Goal: Transaction & Acquisition: Book appointment/travel/reservation

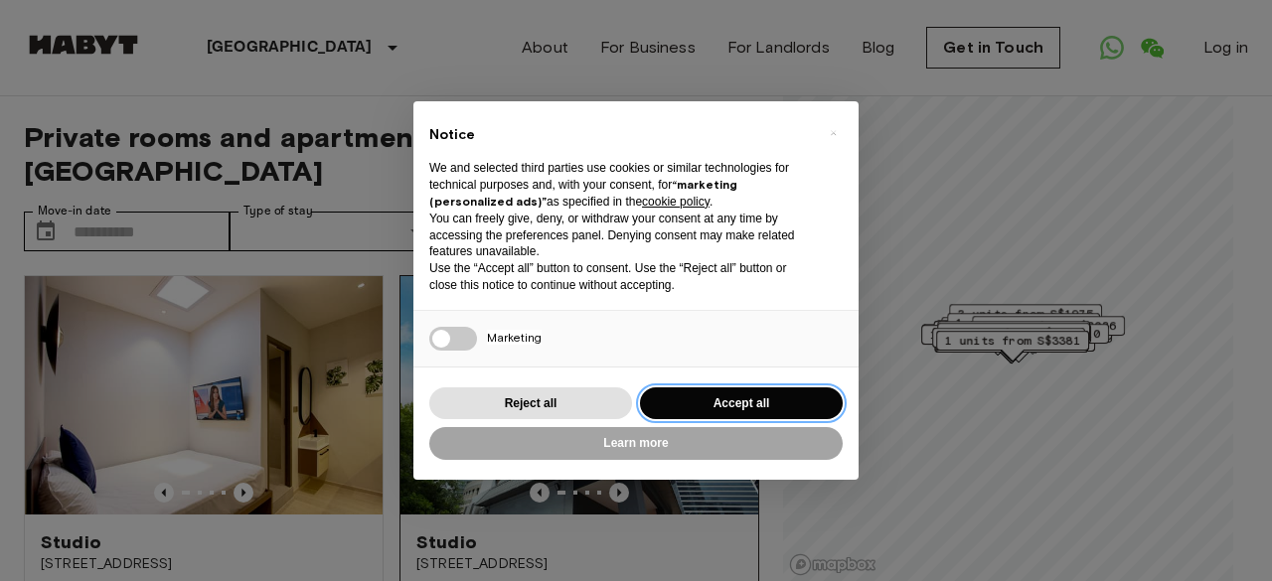
drag, startPoint x: 727, startPoint y: 403, endPoint x: 702, endPoint y: 390, distance: 29.3
click at [727, 403] on button "Accept all" at bounding box center [741, 404] width 203 height 33
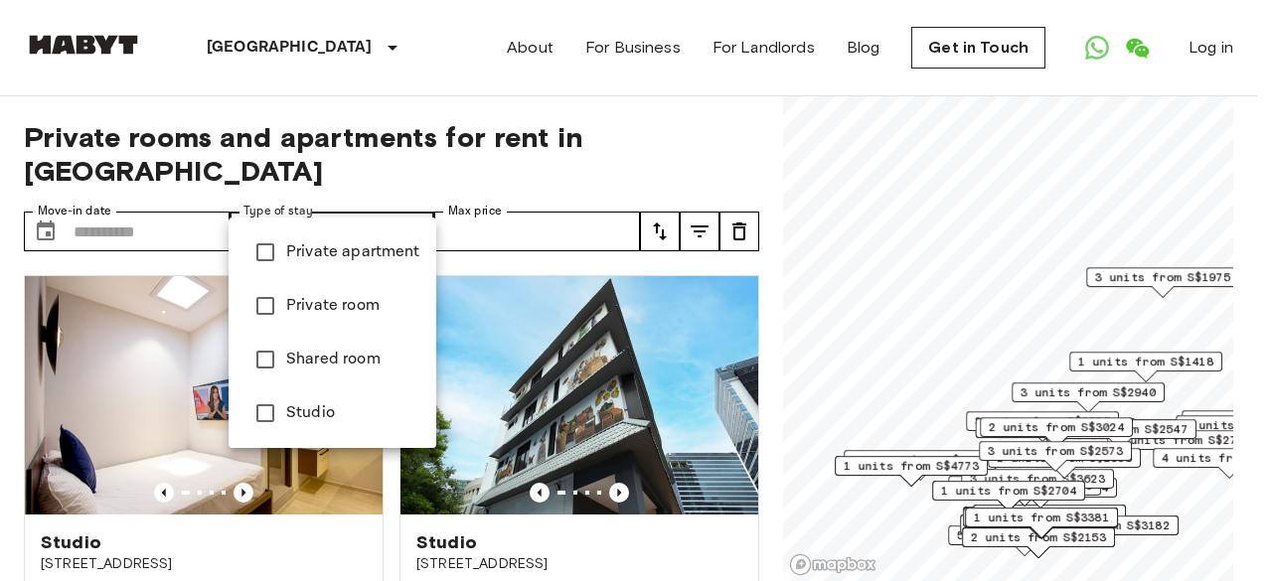
click at [294, 410] on span "Studio" at bounding box center [353, 413] width 134 height 24
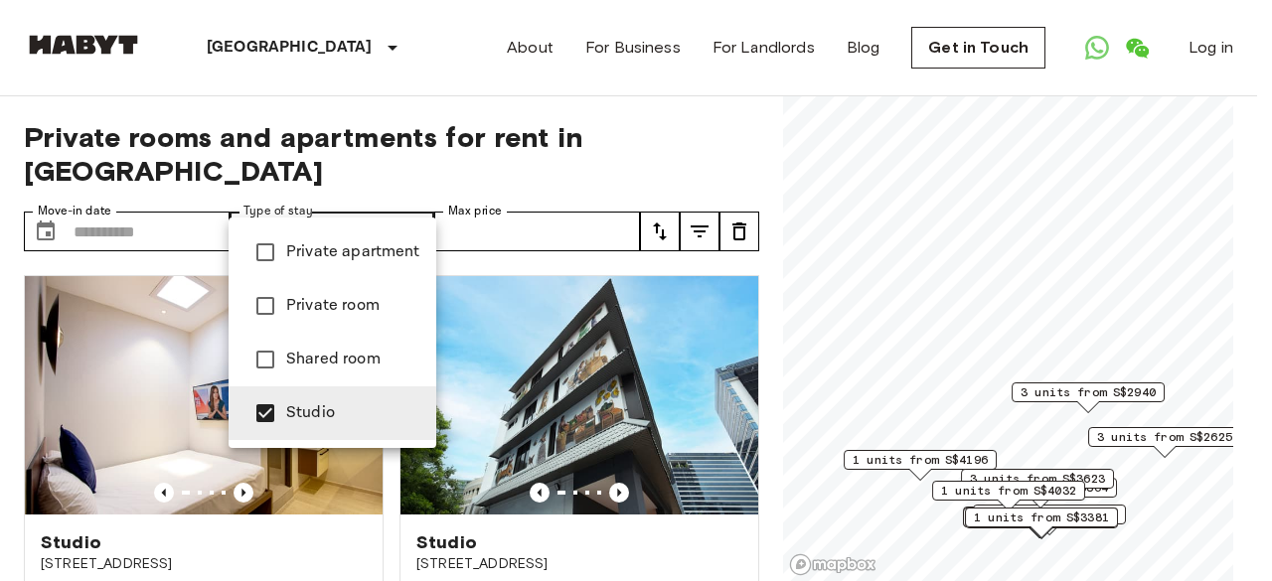
click at [356, 256] on span "Private apartment" at bounding box center [353, 252] width 134 height 24
type input "**********"
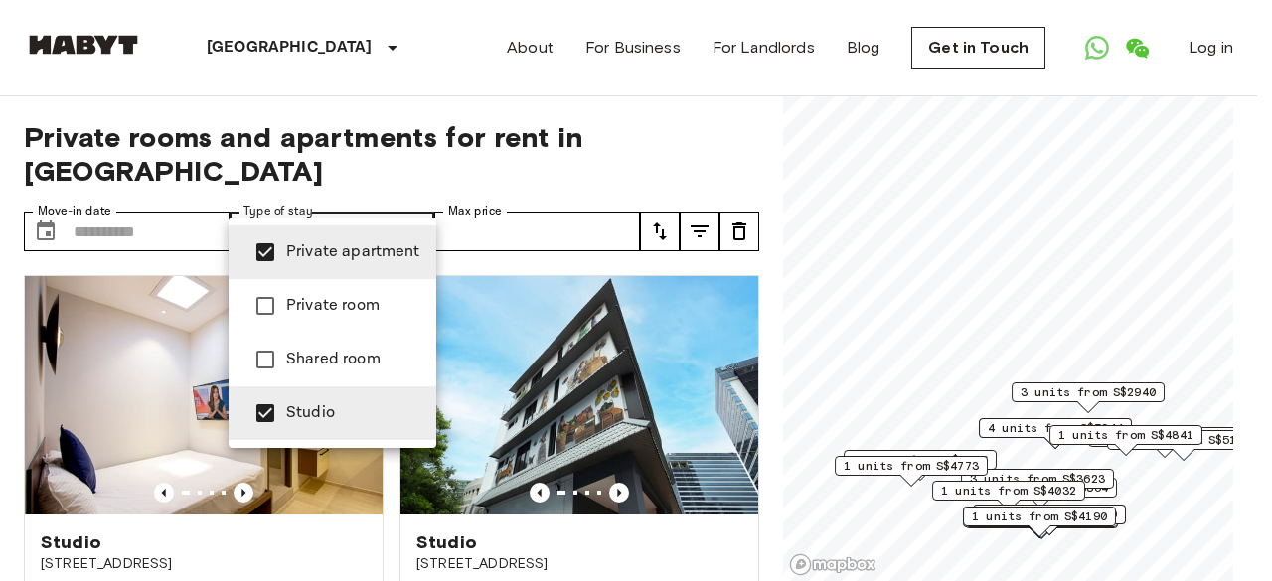
click at [562, 197] on div at bounding box center [636, 290] width 1272 height 581
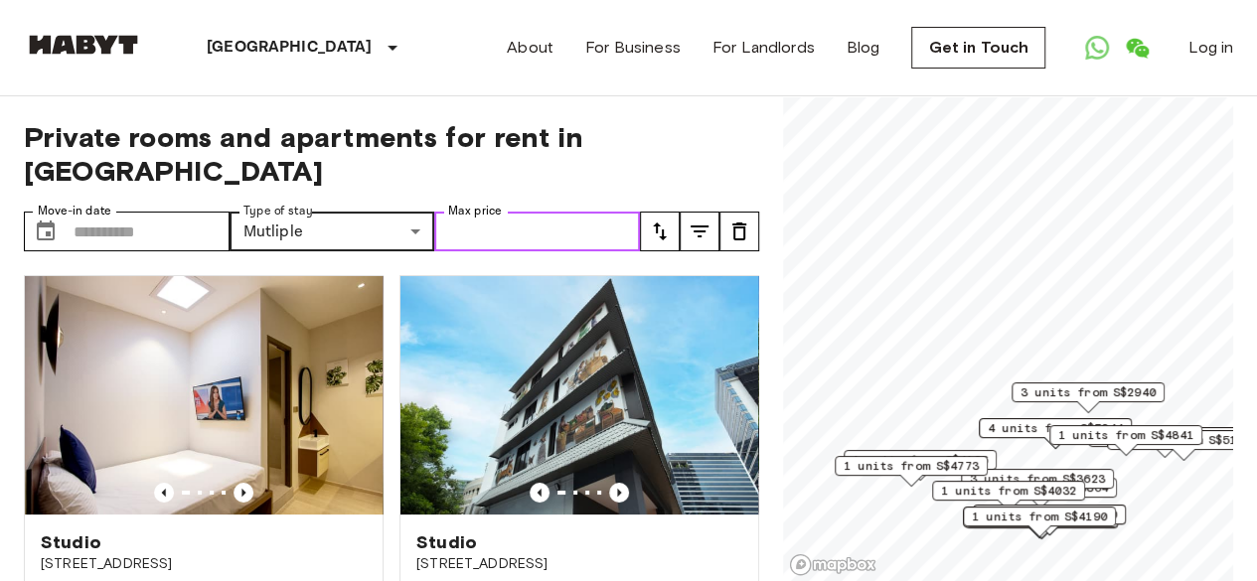
click at [567, 212] on input "Max price" at bounding box center [537, 232] width 206 height 40
click at [575, 212] on input "Max price" at bounding box center [537, 232] width 206 height 40
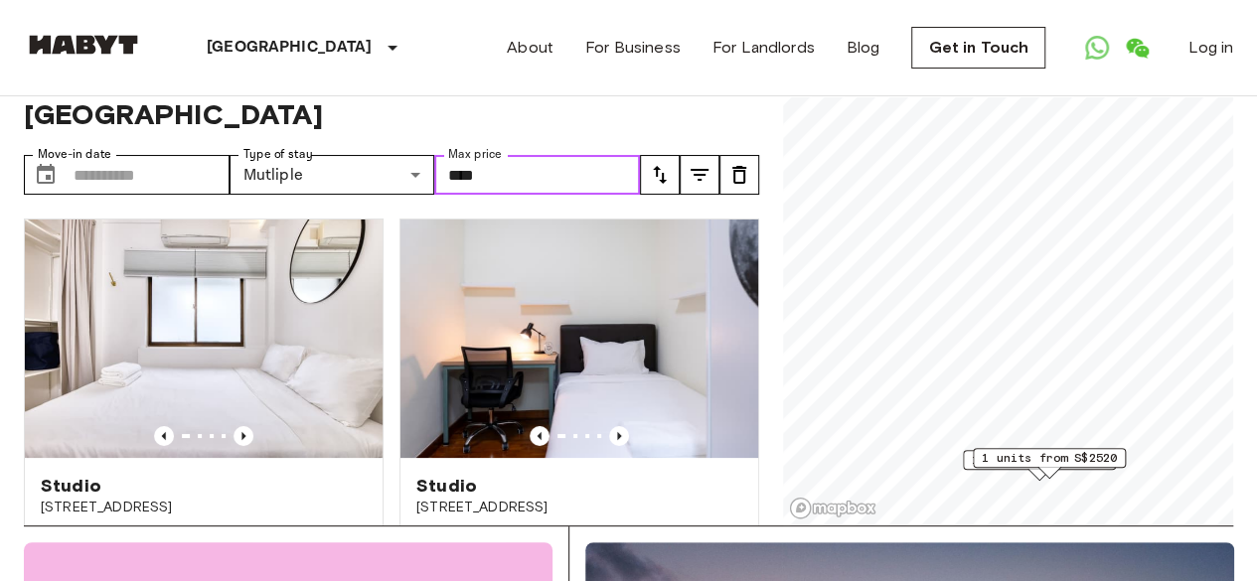
scroll to position [99, 0]
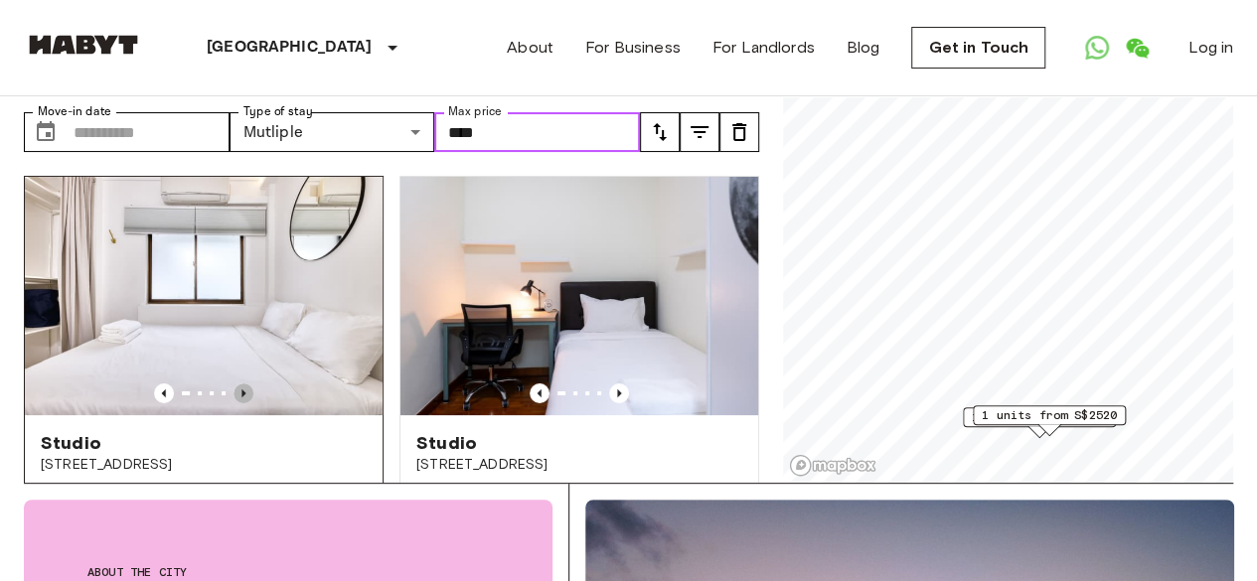
click at [241, 390] on icon "Previous image" at bounding box center [243, 394] width 4 height 8
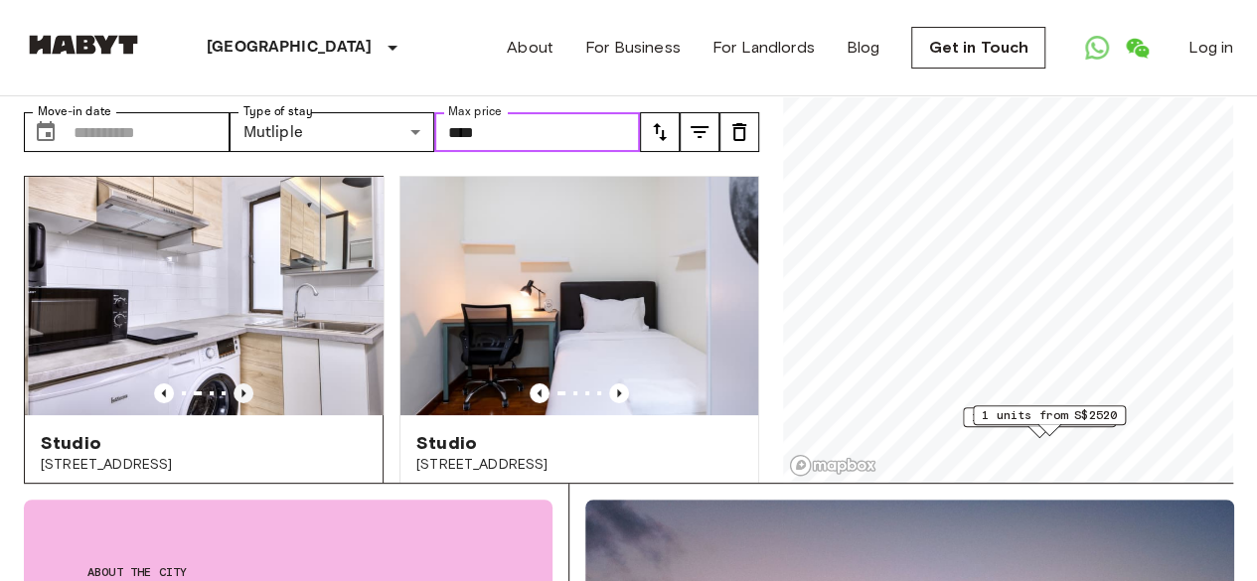
click at [241, 390] on icon "Previous image" at bounding box center [243, 394] width 4 height 8
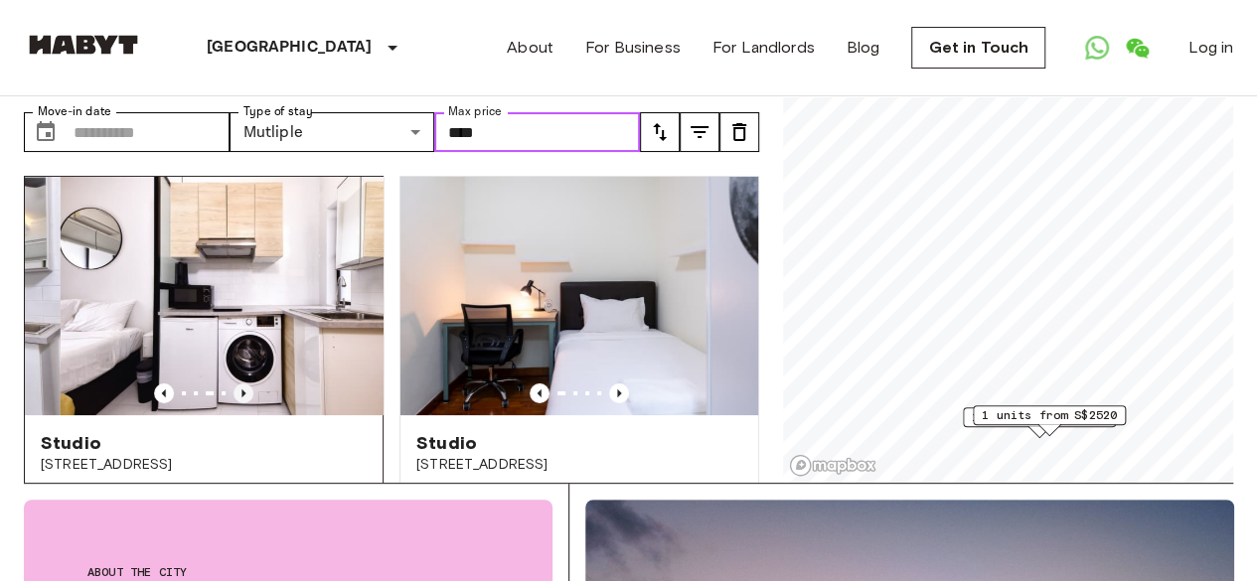
click at [241, 390] on icon "Previous image" at bounding box center [243, 394] width 4 height 8
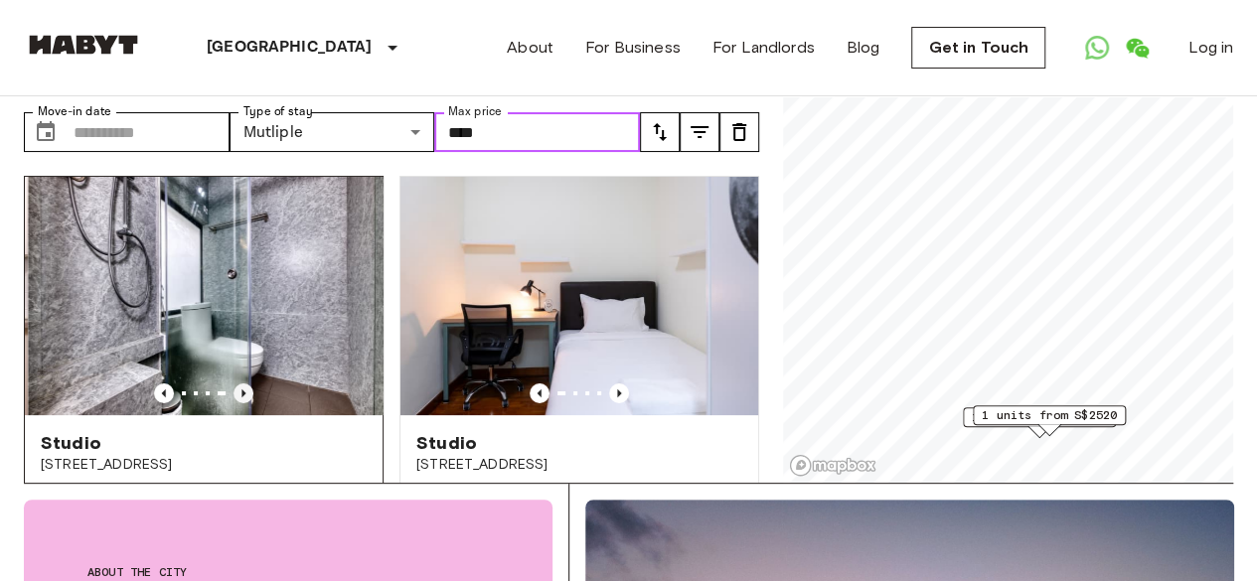
click at [239, 384] on icon "Previous image" at bounding box center [244, 394] width 20 height 20
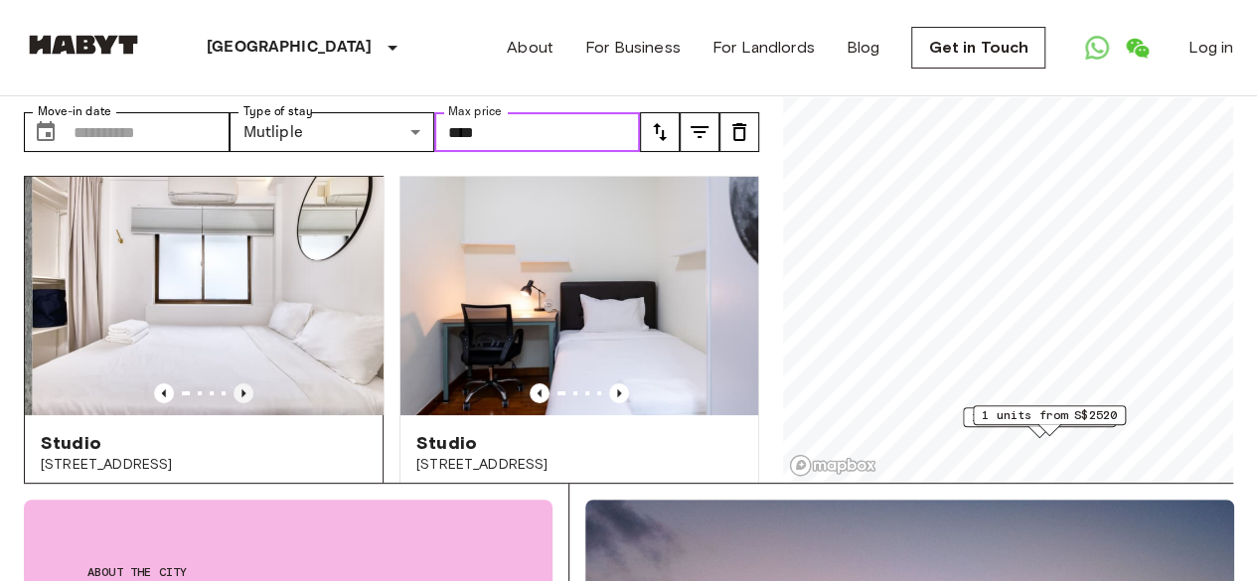
click at [239, 384] on icon "Previous image" at bounding box center [244, 394] width 20 height 20
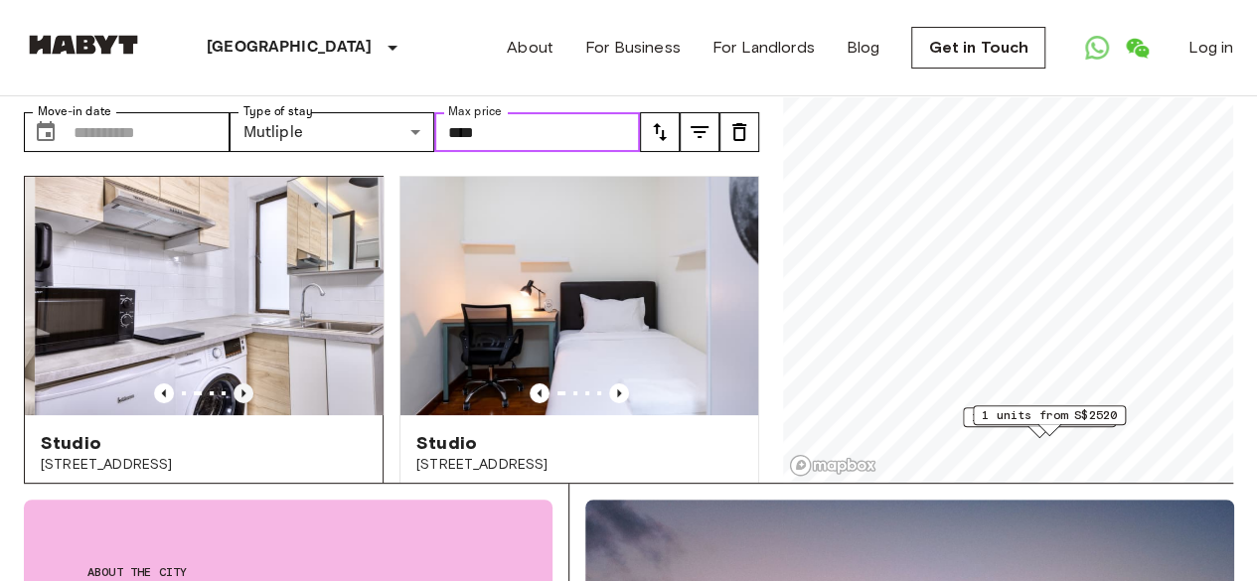
click at [239, 384] on icon "Previous image" at bounding box center [244, 394] width 20 height 20
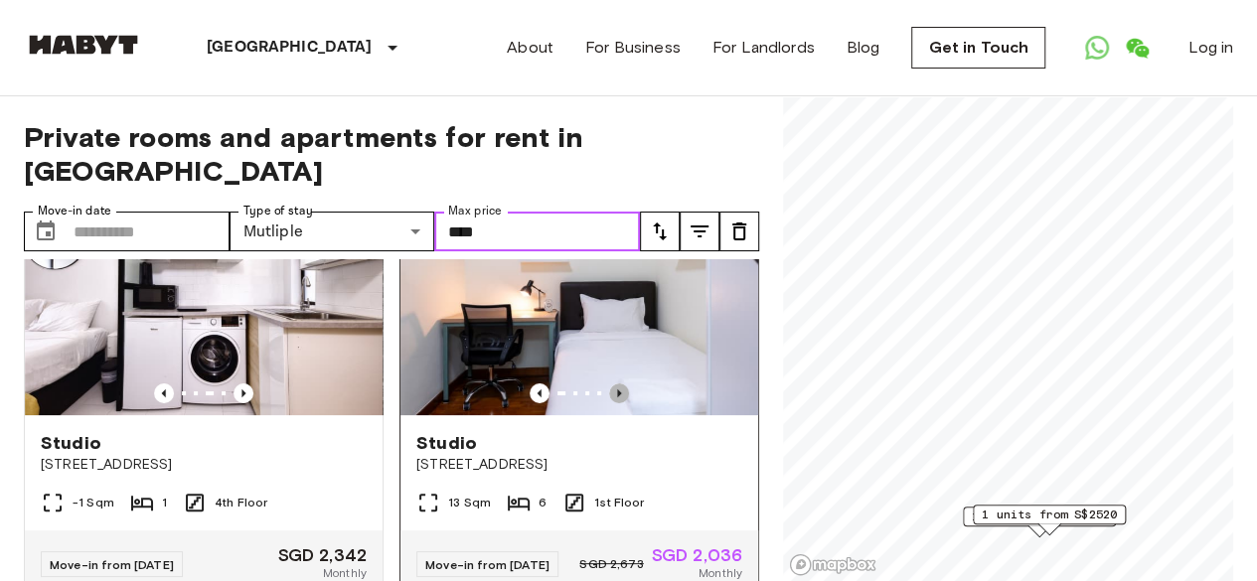
click at [609, 384] on icon "Previous image" at bounding box center [619, 394] width 20 height 20
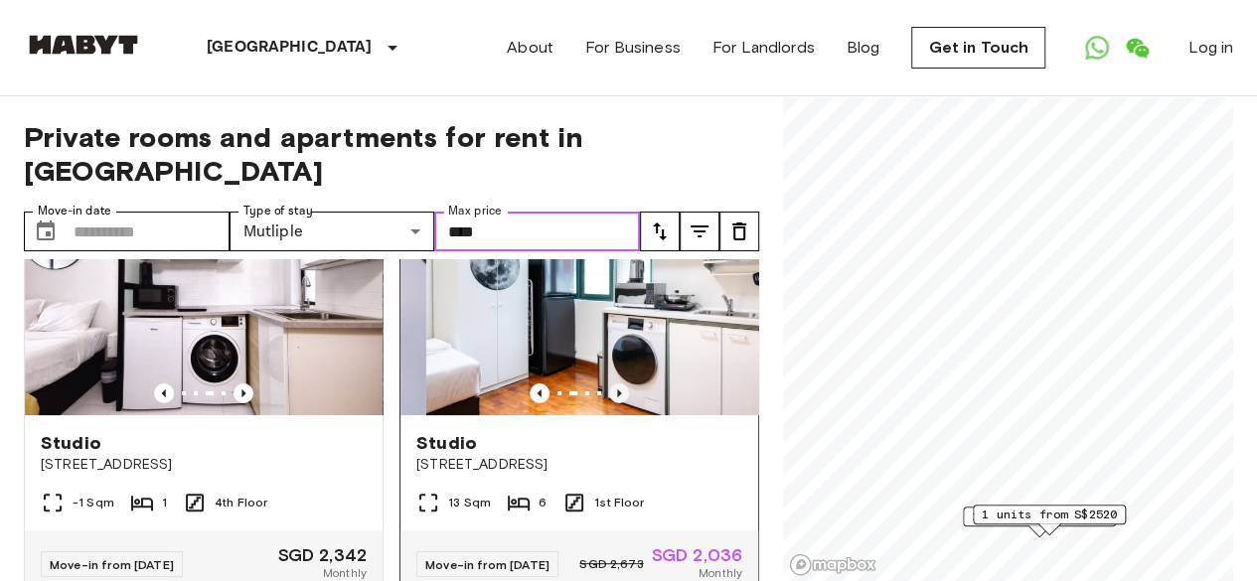
click at [609, 384] on icon "Previous image" at bounding box center [619, 394] width 20 height 20
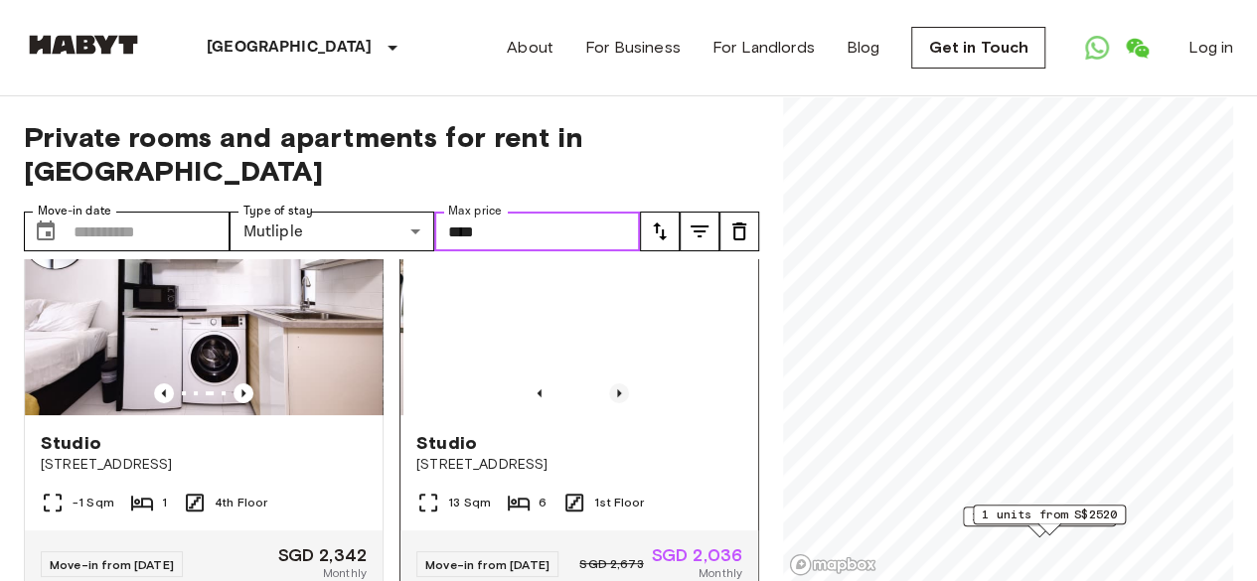
click at [609, 384] on icon "Previous image" at bounding box center [619, 394] width 20 height 20
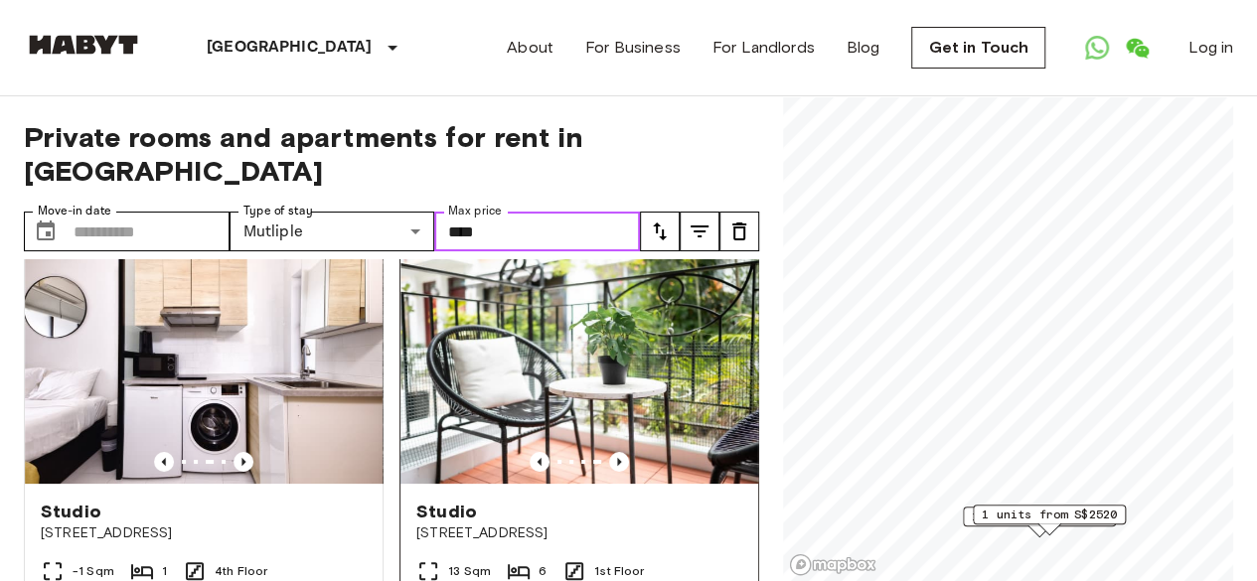
scroll to position [0, 0]
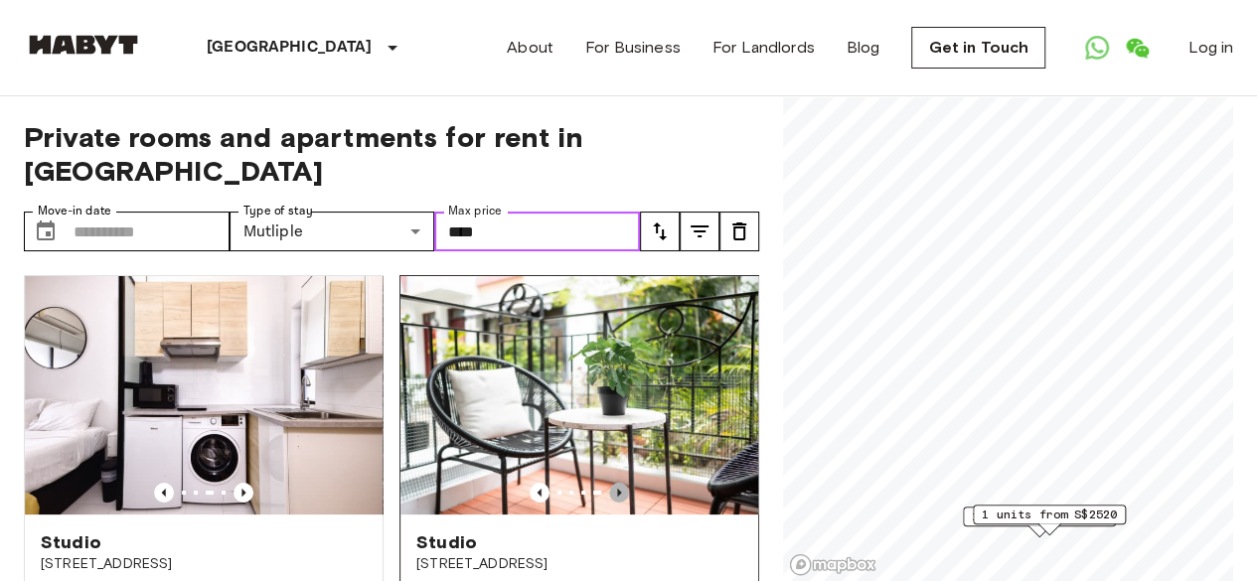
click at [609, 483] on icon "Previous image" at bounding box center [619, 493] width 20 height 20
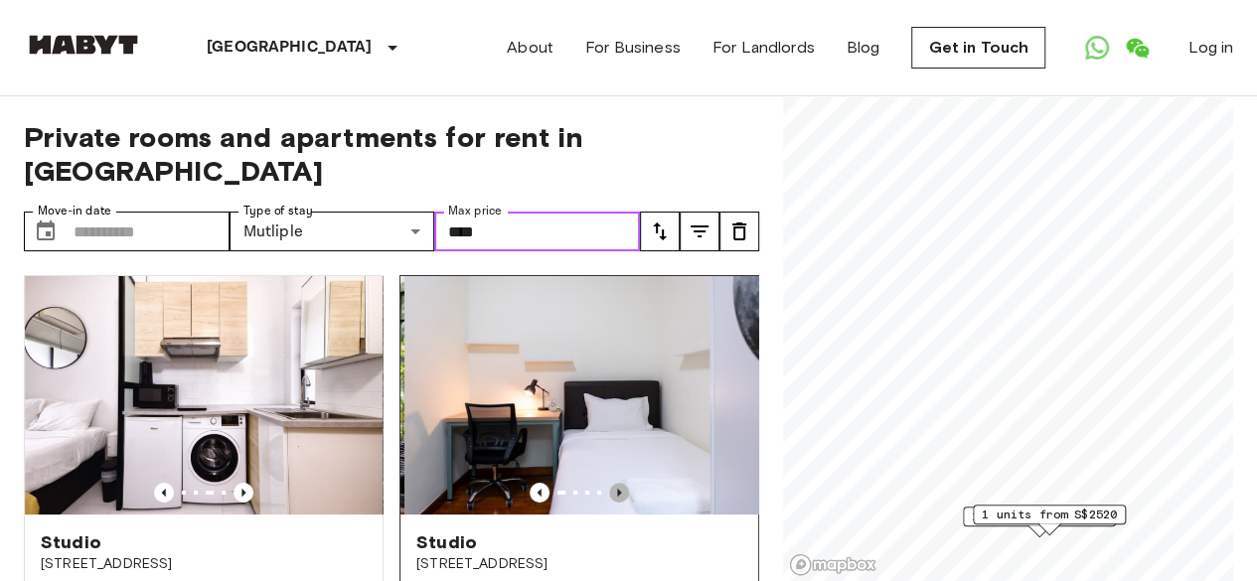
click at [610, 483] on icon "Previous image" at bounding box center [619, 493] width 20 height 20
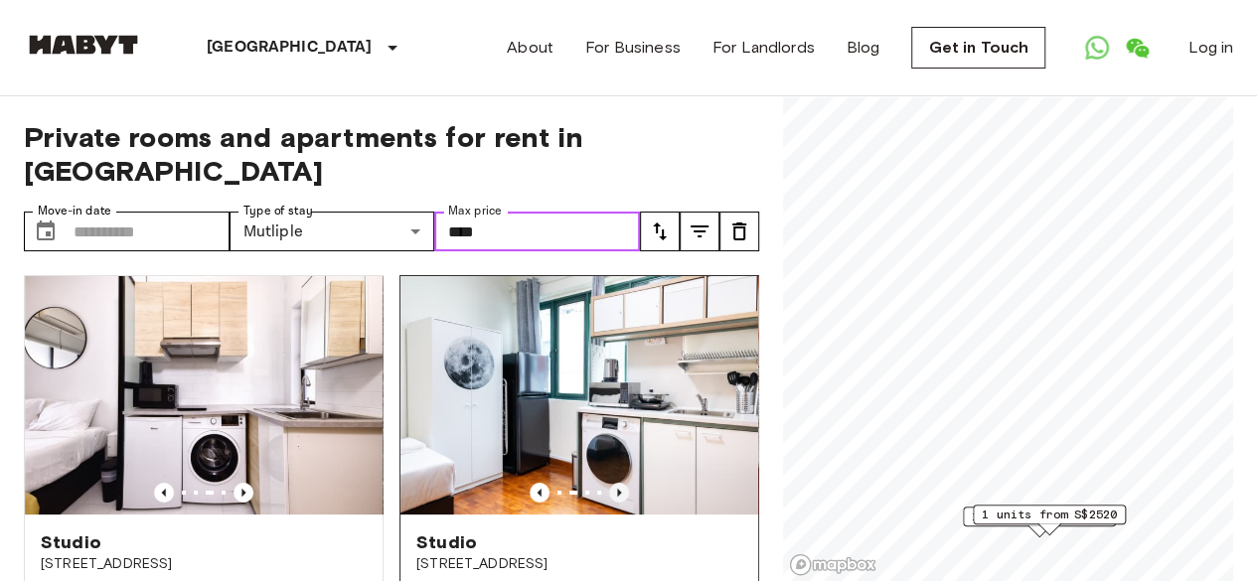
click at [610, 483] on icon "Previous image" at bounding box center [619, 493] width 20 height 20
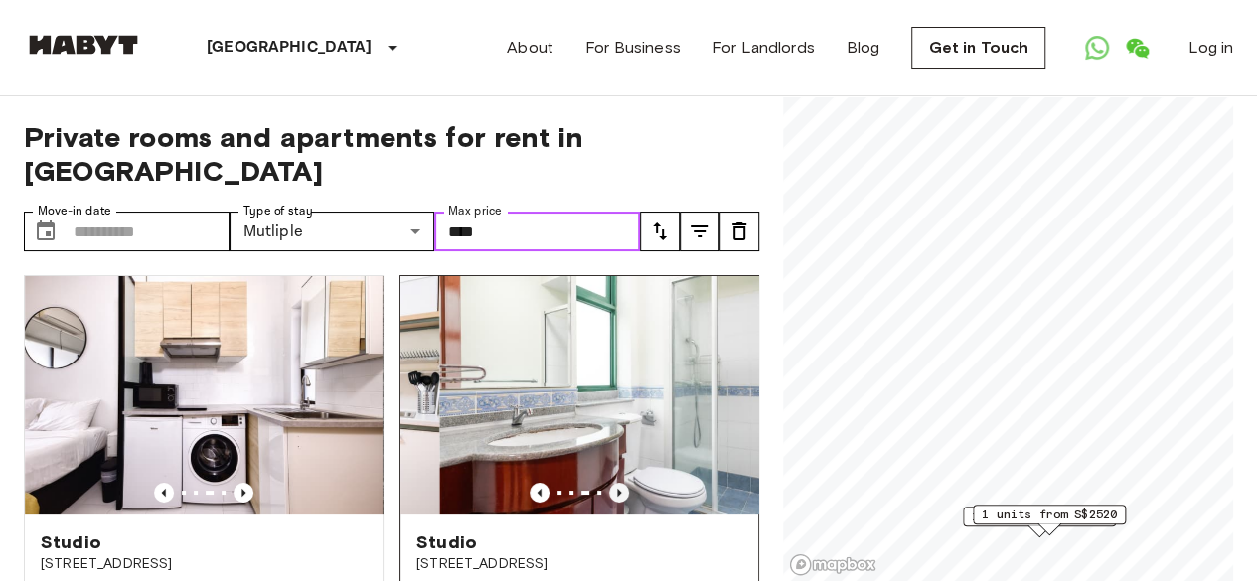
click at [610, 483] on icon "Previous image" at bounding box center [619, 493] width 20 height 20
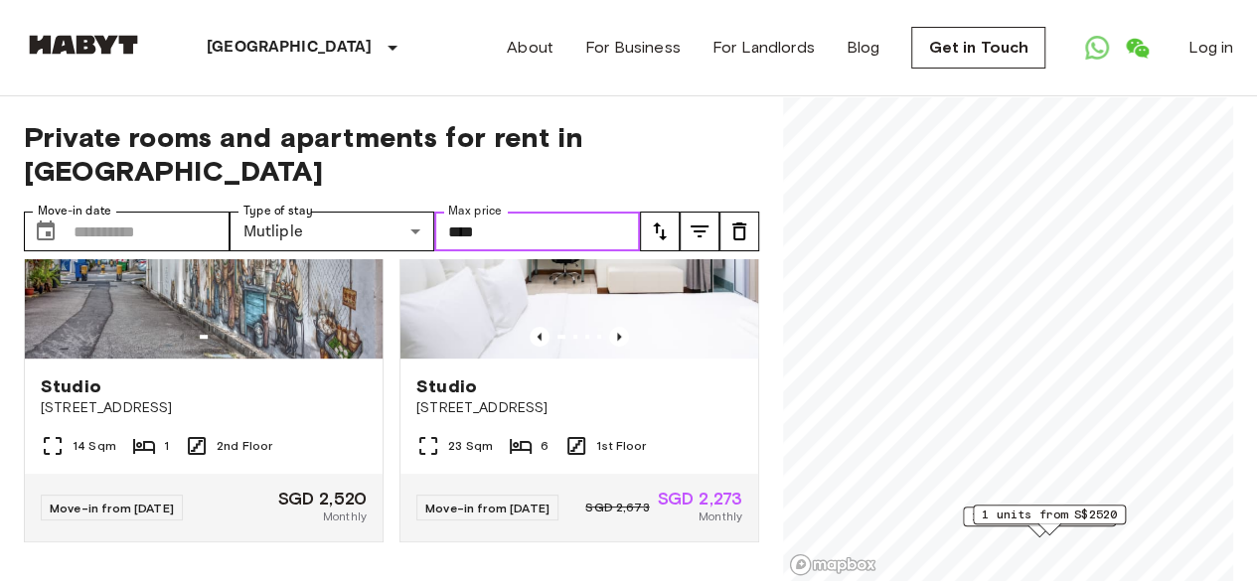
scroll to position [497, 0]
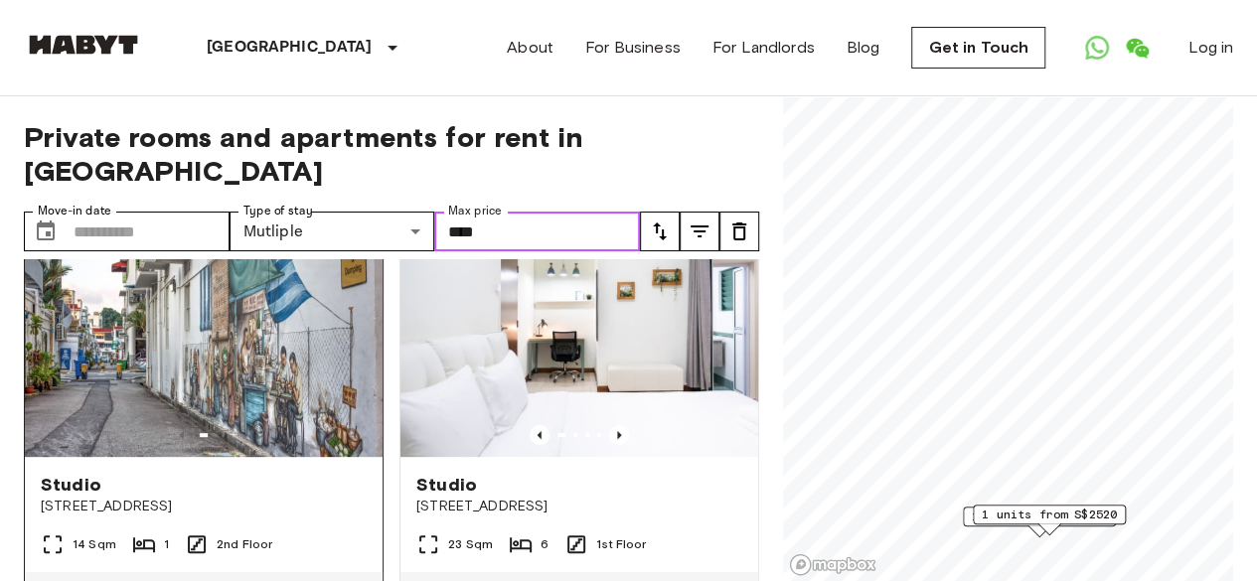
click at [344, 355] on img at bounding box center [204, 338] width 358 height 238
type input "****"
click at [229, 425] on div at bounding box center [204, 435] width 358 height 20
click at [609, 425] on icon "Previous image" at bounding box center [619, 435] width 20 height 20
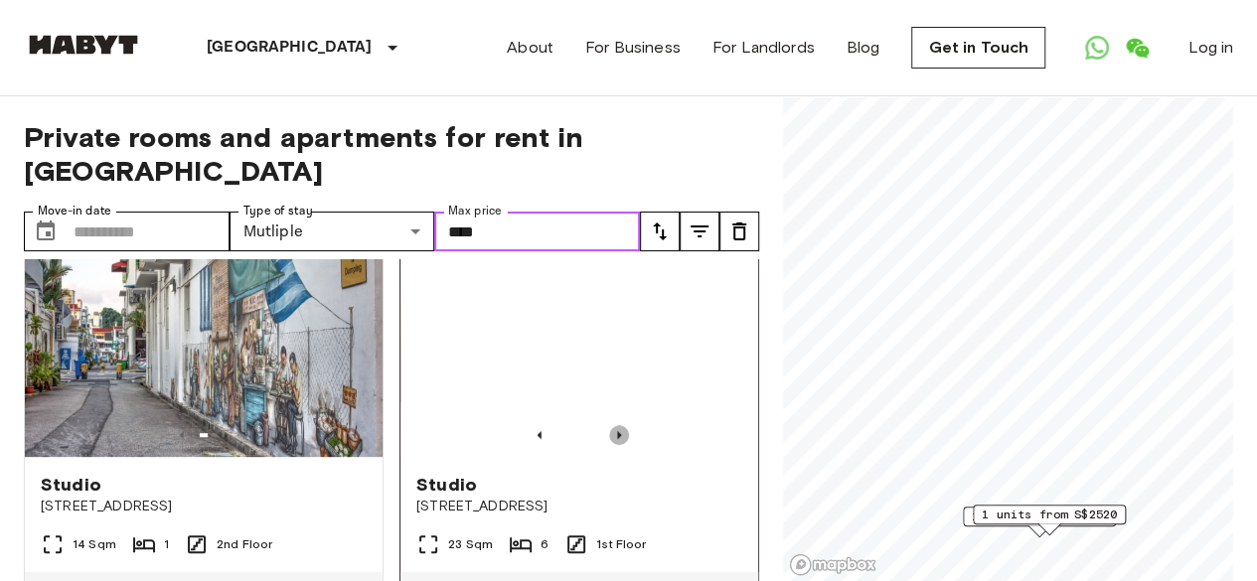
click at [609, 425] on icon "Previous image" at bounding box center [619, 435] width 20 height 20
click at [538, 431] on icon "Previous image" at bounding box center [540, 435] width 4 height 8
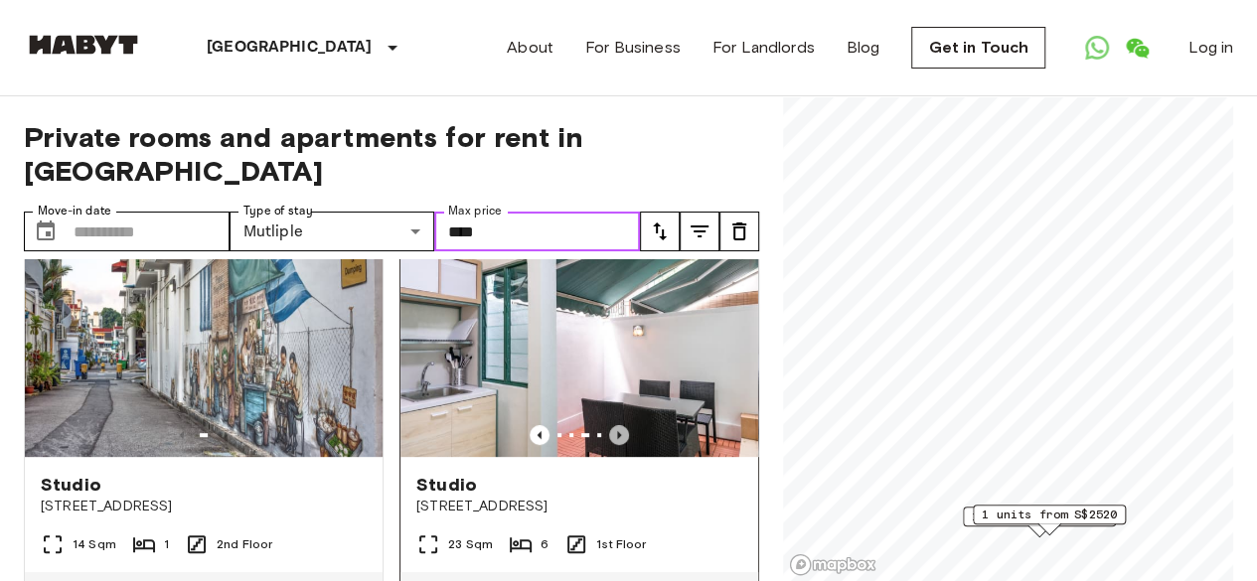
click at [617, 431] on icon "Previous image" at bounding box center [619, 435] width 4 height 8
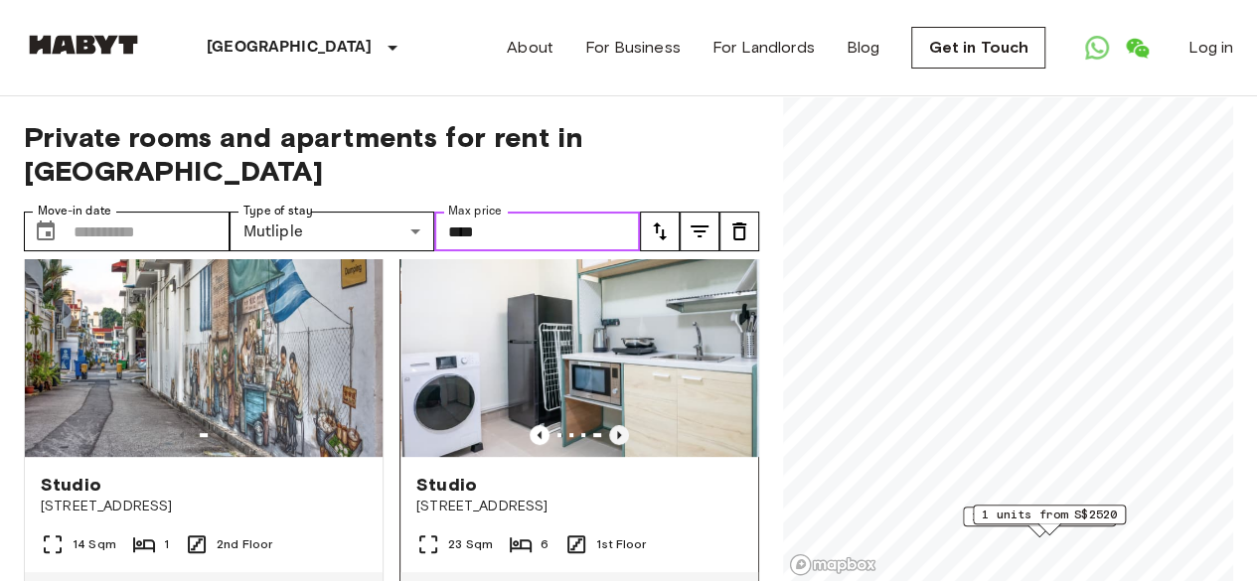
click at [617, 431] on icon "Previous image" at bounding box center [619, 435] width 4 height 8
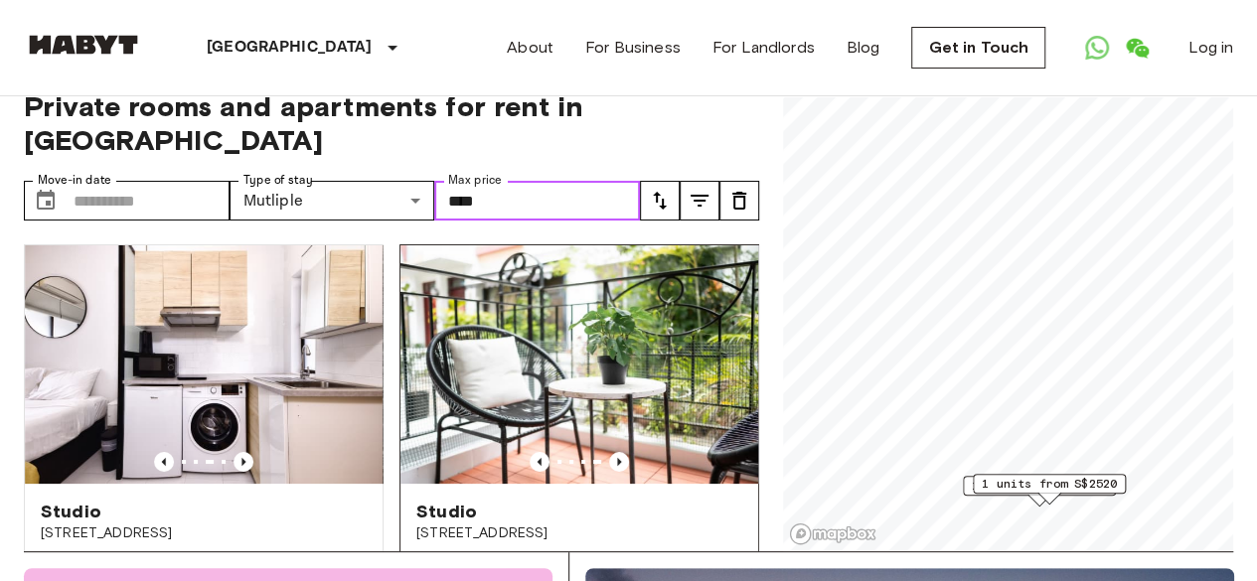
scroll to position [0, 0]
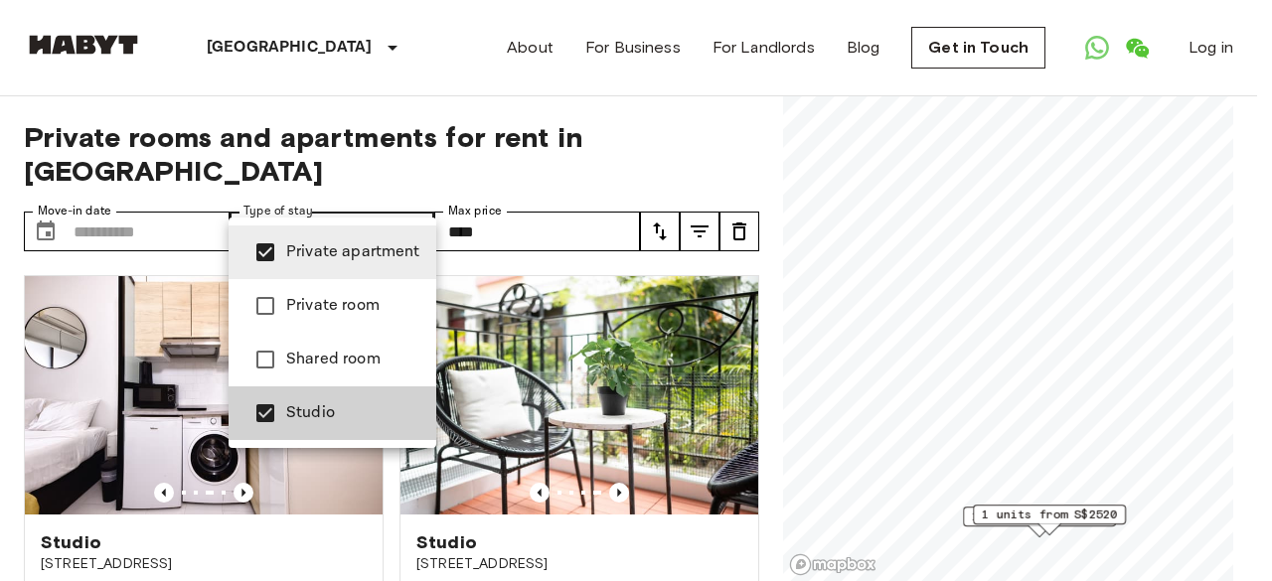
click at [523, 146] on div at bounding box center [636, 290] width 1272 height 581
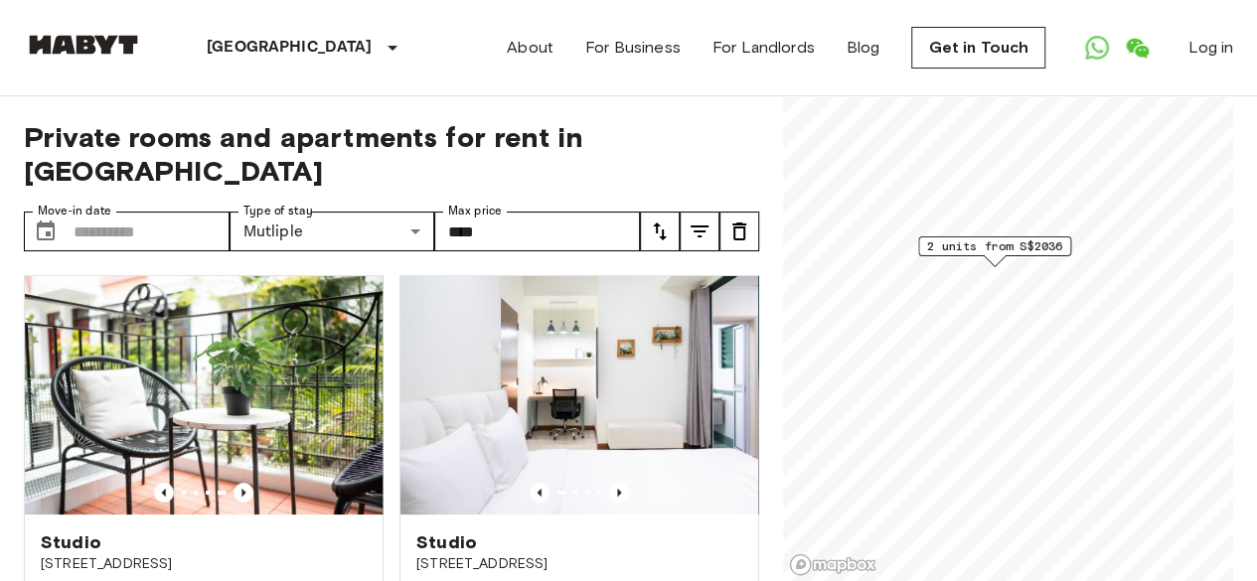
click at [973, 248] on span "2 units from S$2036" at bounding box center [994, 246] width 135 height 18
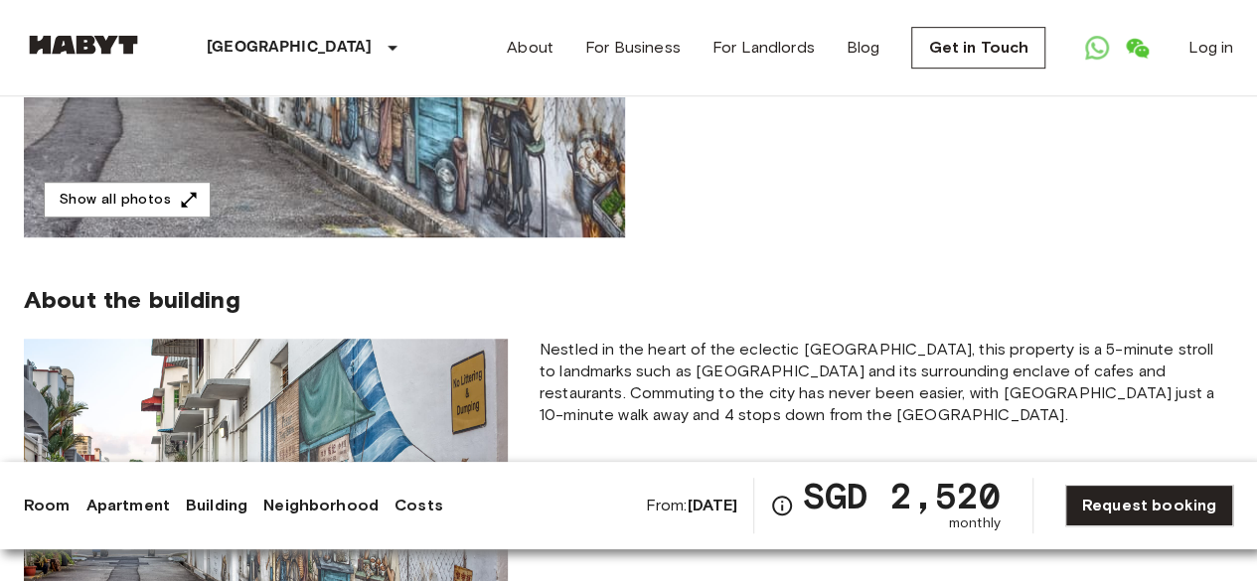
scroll to position [298, 0]
